Goal: Navigation & Orientation: Find specific page/section

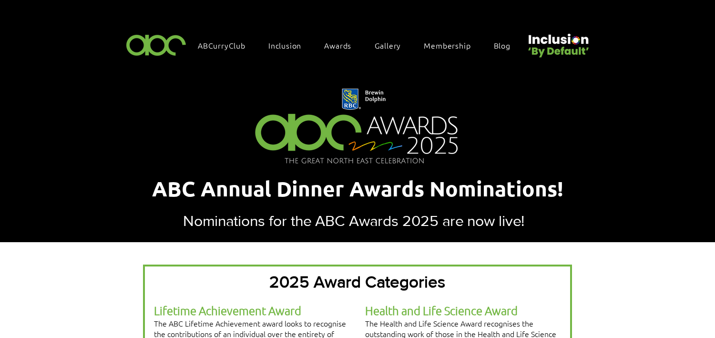
scroll to position [217, 0]
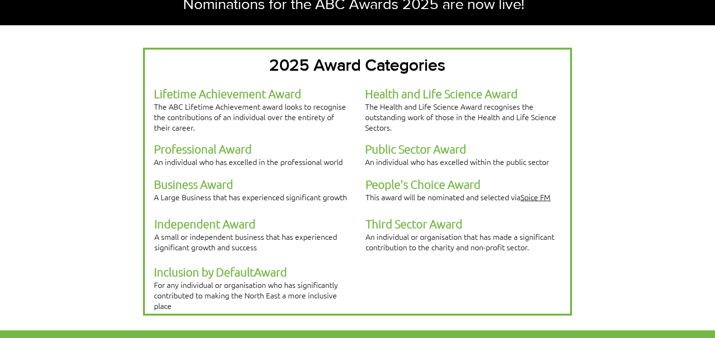
click at [659, 230] on div at bounding box center [357, 177] width 715 height 305
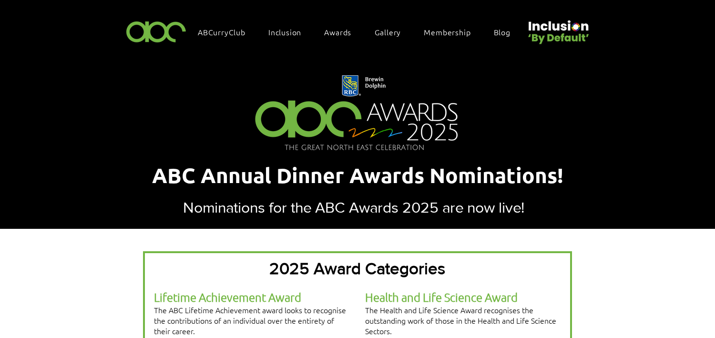
scroll to position [0, 0]
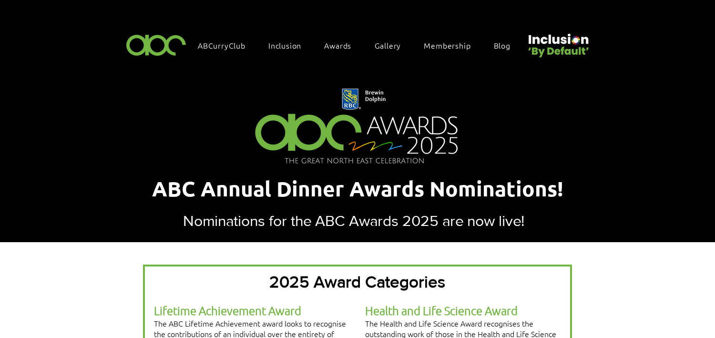
click at [140, 39] on img at bounding box center [157, 45] width 66 height 28
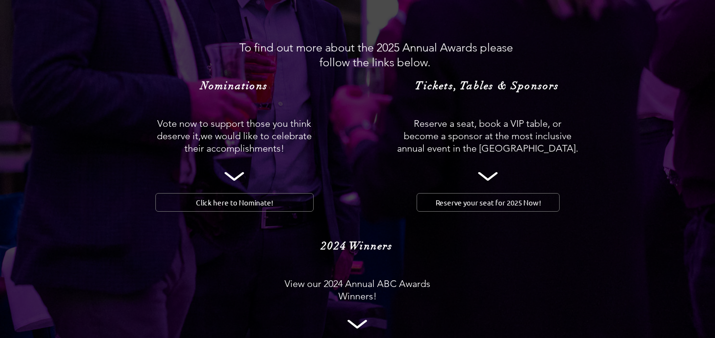
scroll to position [1041, 0]
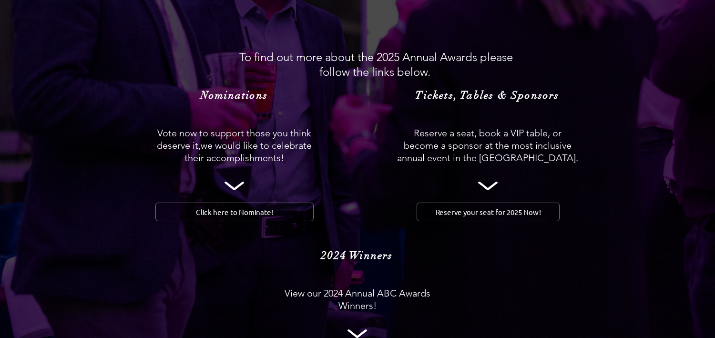
click at [362, 300] on img at bounding box center [357, 60] width 715 height 657
click at [361, 330] on icon at bounding box center [358, 334] width 20 height 9
click at [355, 330] on icon at bounding box center [358, 334] width 20 height 9
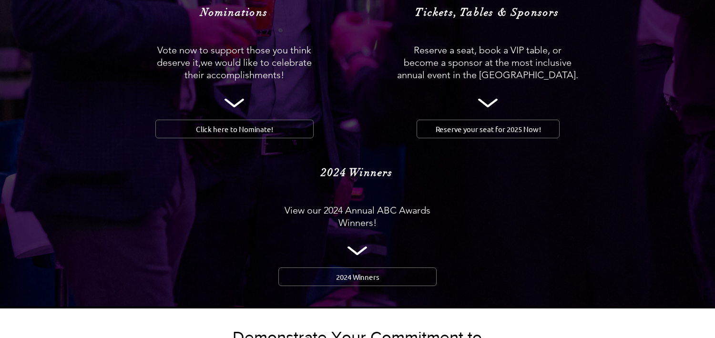
click at [357, 247] on icon at bounding box center [358, 251] width 20 height 9
drag, startPoint x: 357, startPoint y: 228, endPoint x: 355, endPoint y: 207, distance: 20.6
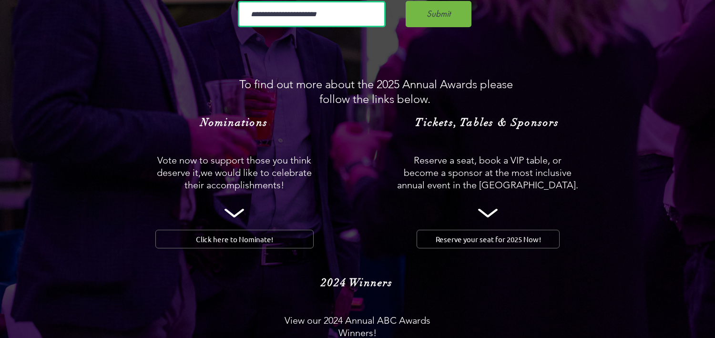
scroll to position [1083, 0]
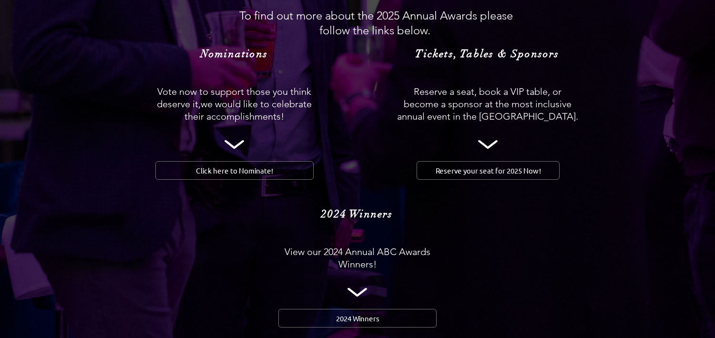
click at [354, 288] on icon at bounding box center [358, 292] width 20 height 9
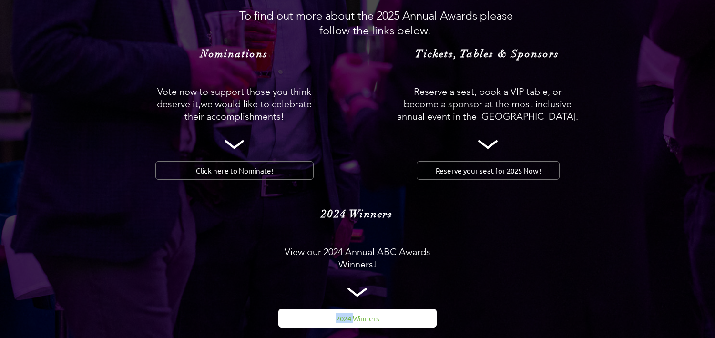
drag, startPoint x: 354, startPoint y: 265, endPoint x: 361, endPoint y: 291, distance: 27.3
click at [361, 313] on span "2024 Winners" at bounding box center [357, 318] width 43 height 10
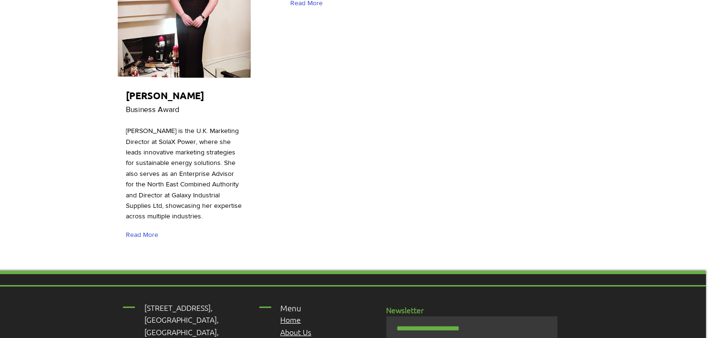
scroll to position [3369, 9]
